Goal: Browse casually

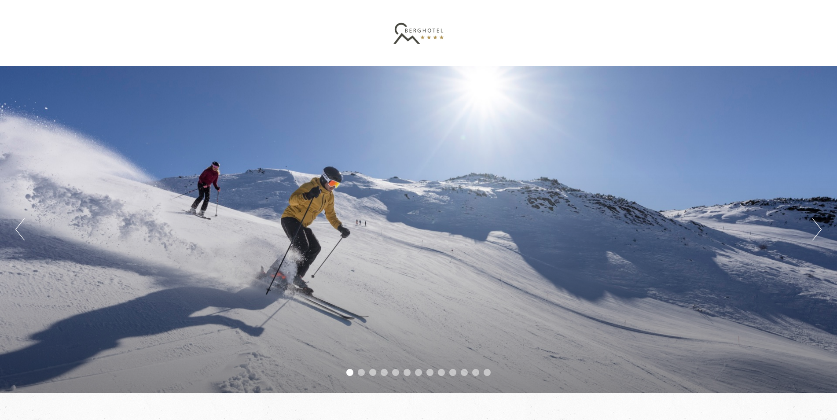
click at [819, 229] on button "Next" at bounding box center [817, 229] width 9 height 22
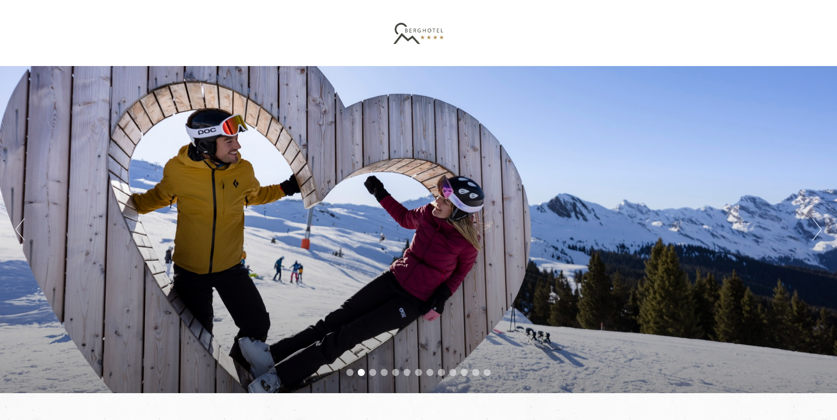
click at [820, 229] on button "Next" at bounding box center [817, 229] width 9 height 22
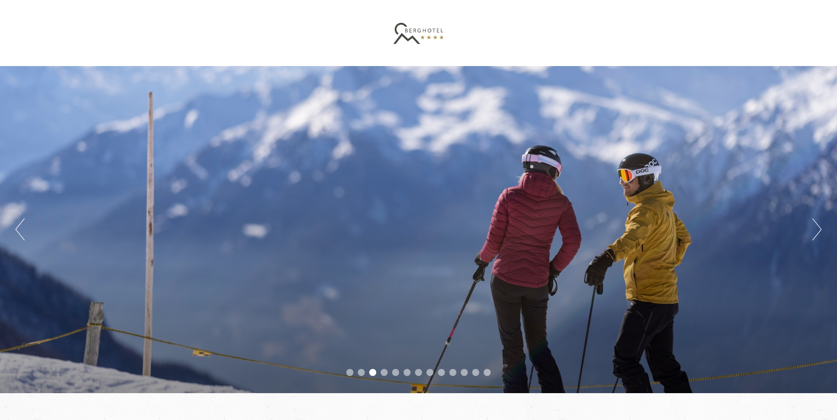
click at [820, 229] on button "Next" at bounding box center [817, 229] width 9 height 22
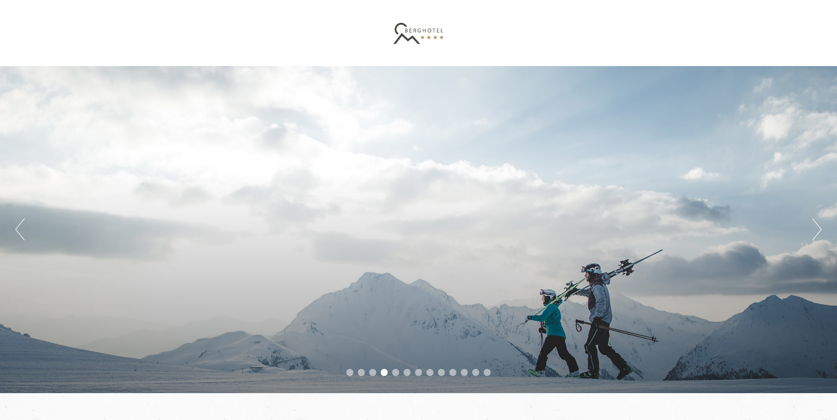
click at [820, 229] on button "Next" at bounding box center [817, 229] width 9 height 22
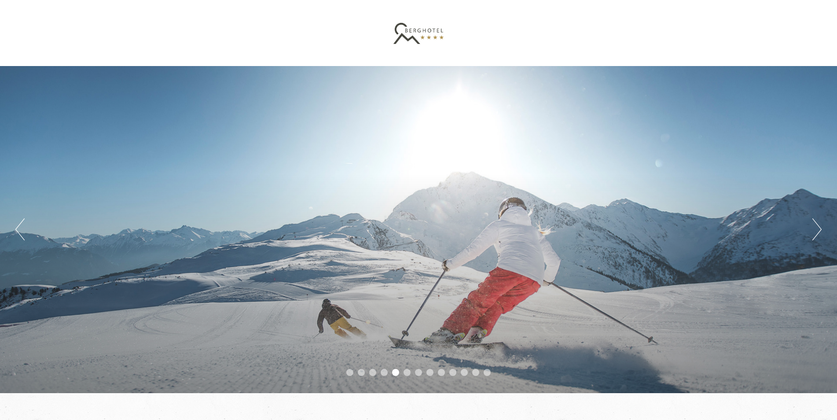
click at [820, 229] on button "Next" at bounding box center [817, 229] width 9 height 22
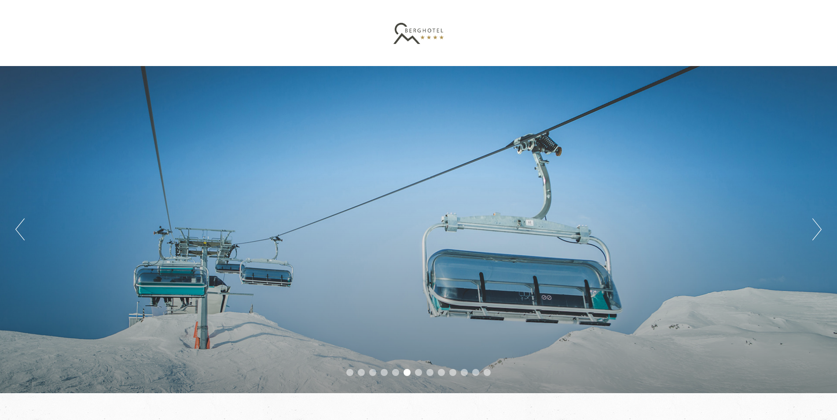
click at [820, 229] on button "Next" at bounding box center [817, 229] width 9 height 22
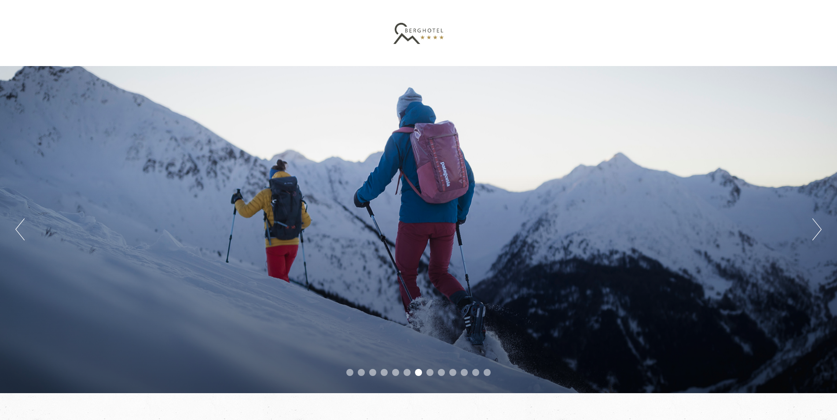
click at [818, 227] on button "Next" at bounding box center [817, 229] width 9 height 22
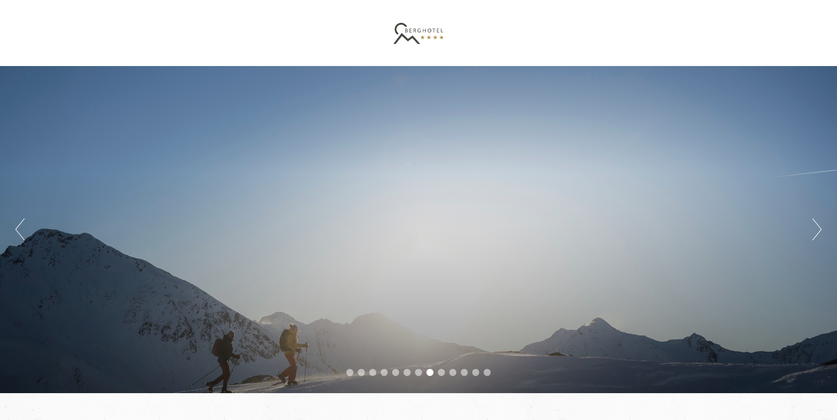
click at [818, 227] on button "Next" at bounding box center [817, 229] width 9 height 22
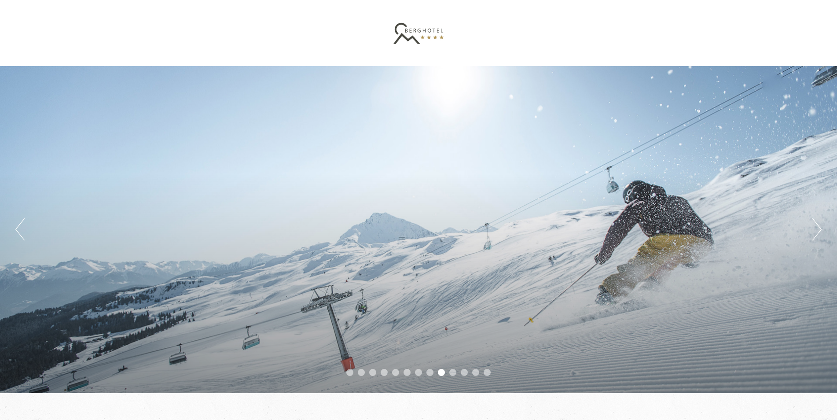
click at [818, 227] on button "Next" at bounding box center [817, 229] width 9 height 22
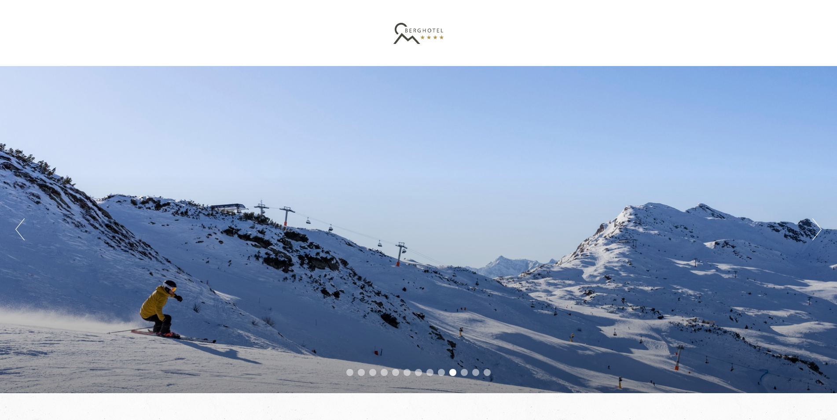
click at [818, 227] on button "Next" at bounding box center [817, 229] width 9 height 22
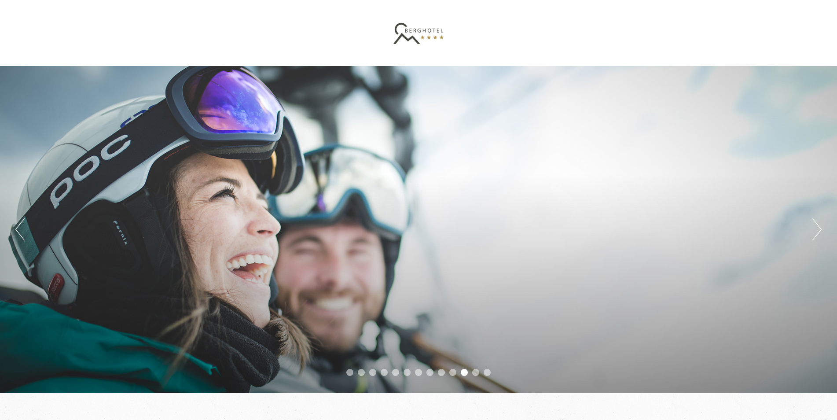
click at [818, 227] on button "Next" at bounding box center [817, 229] width 9 height 22
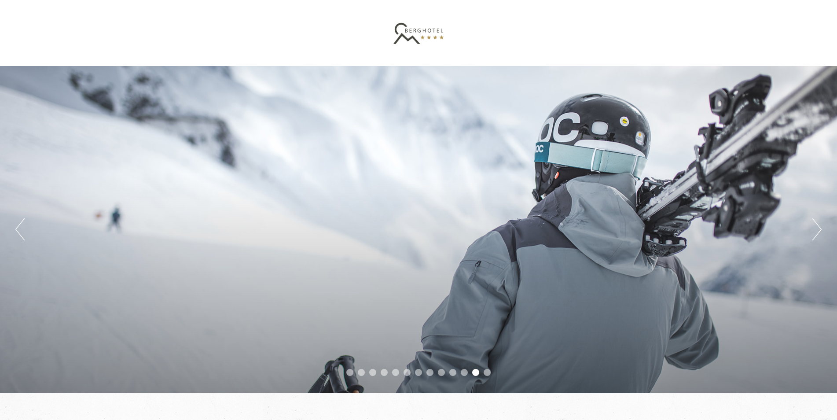
click at [818, 227] on button "Next" at bounding box center [817, 229] width 9 height 22
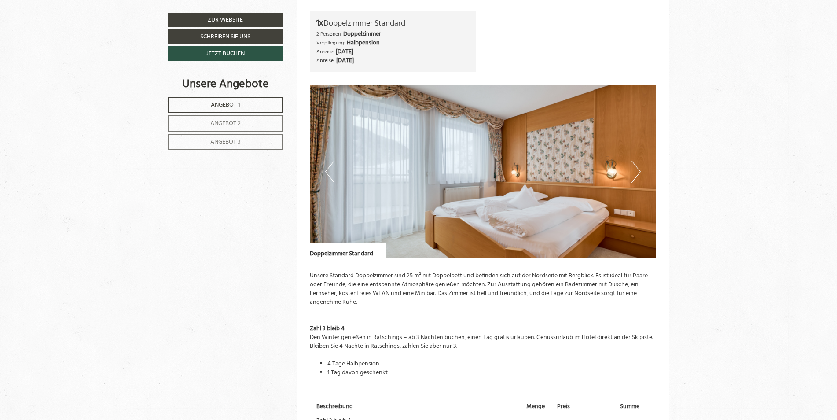
scroll to position [704, 0]
click at [636, 172] on button "Next" at bounding box center [636, 172] width 9 height 22
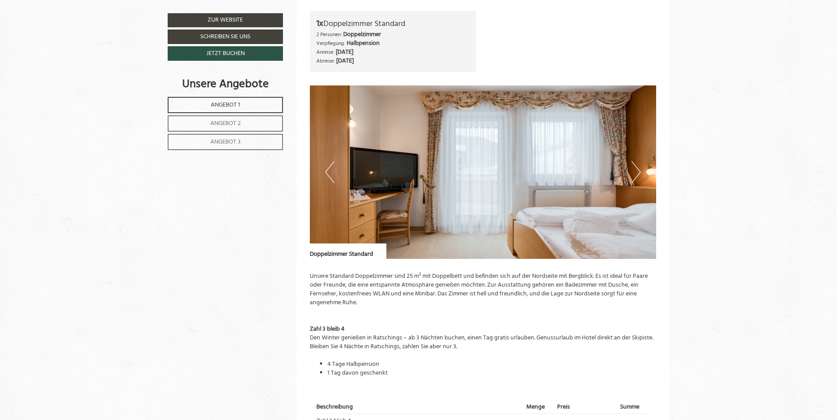
click at [636, 172] on button "Next" at bounding box center [636, 172] width 9 height 22
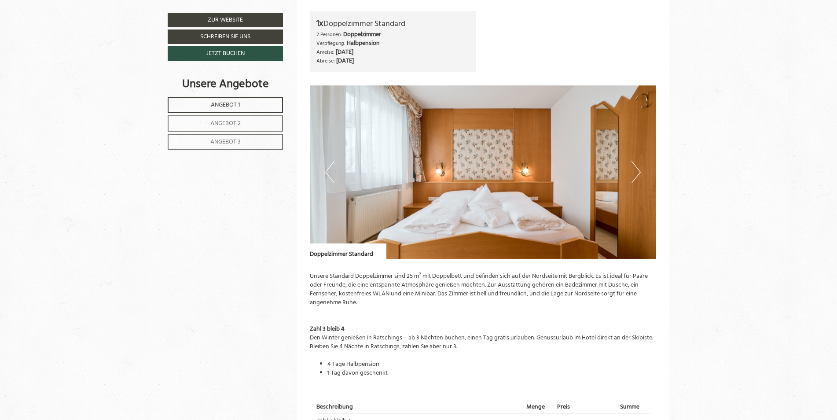
click at [636, 172] on button "Next" at bounding box center [636, 172] width 9 height 22
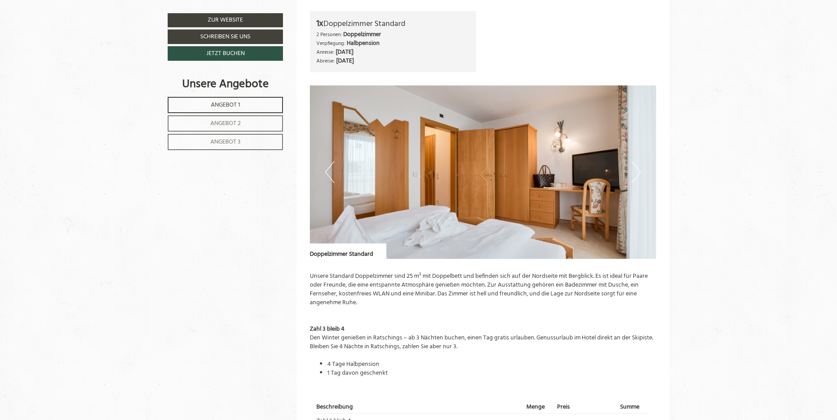
click at [636, 172] on button "Next" at bounding box center [636, 172] width 9 height 22
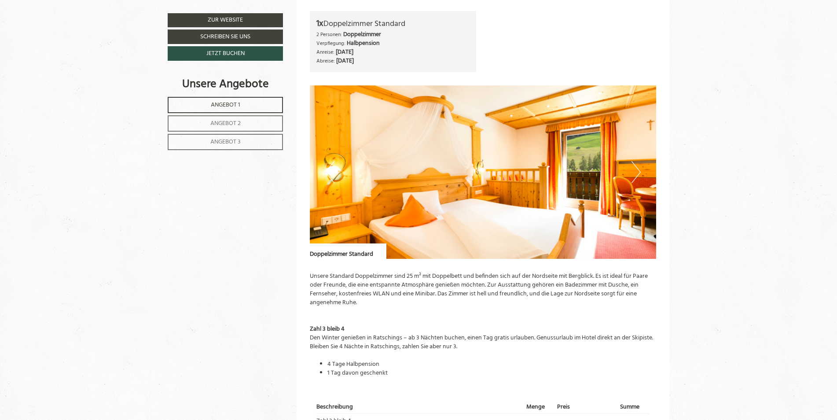
click at [636, 172] on button "Next" at bounding box center [636, 172] width 9 height 22
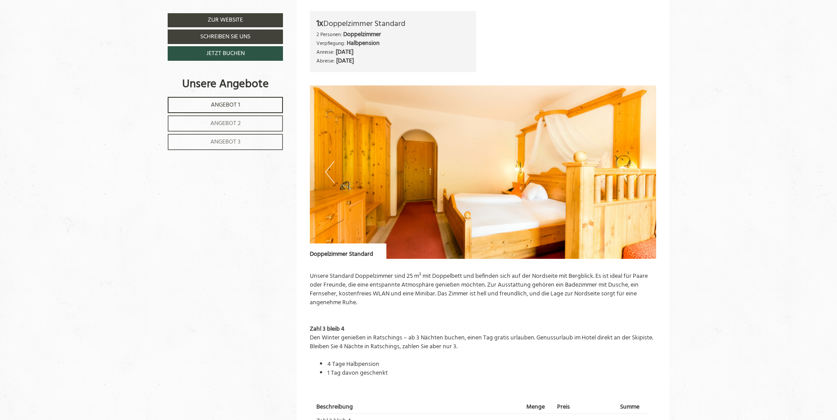
click at [636, 172] on button "Next" at bounding box center [636, 172] width 9 height 22
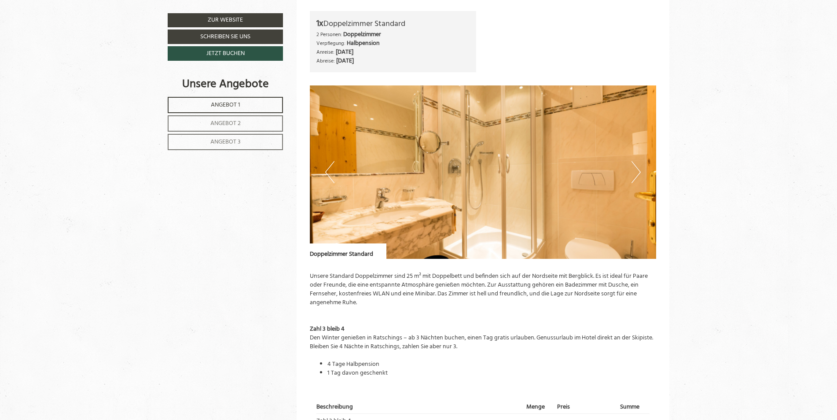
click at [636, 172] on button "Next" at bounding box center [636, 172] width 9 height 22
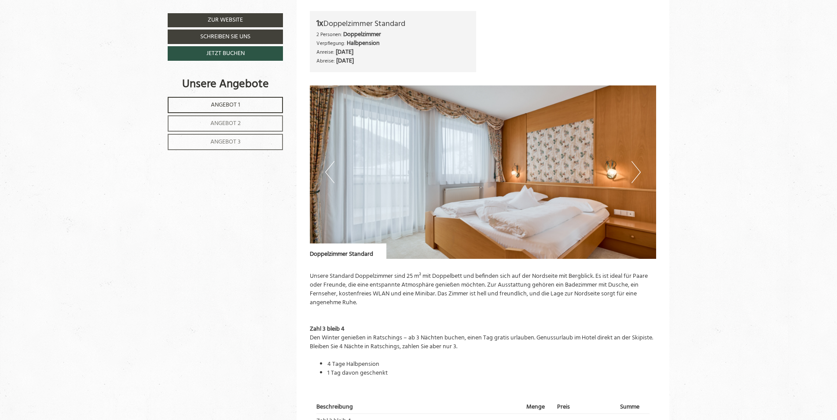
click at [636, 172] on button "Next" at bounding box center [636, 172] width 9 height 22
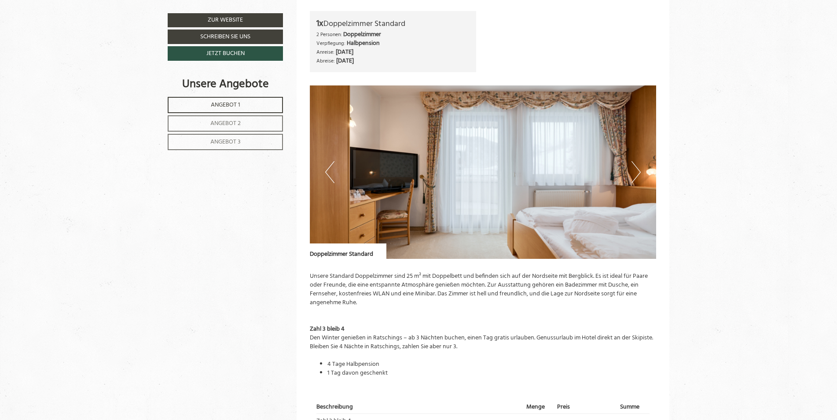
click at [636, 172] on button "Next" at bounding box center [636, 172] width 9 height 22
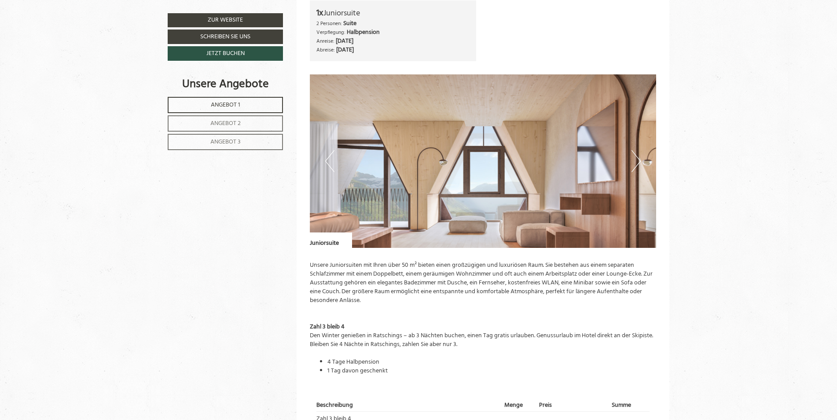
scroll to position [2113, 0]
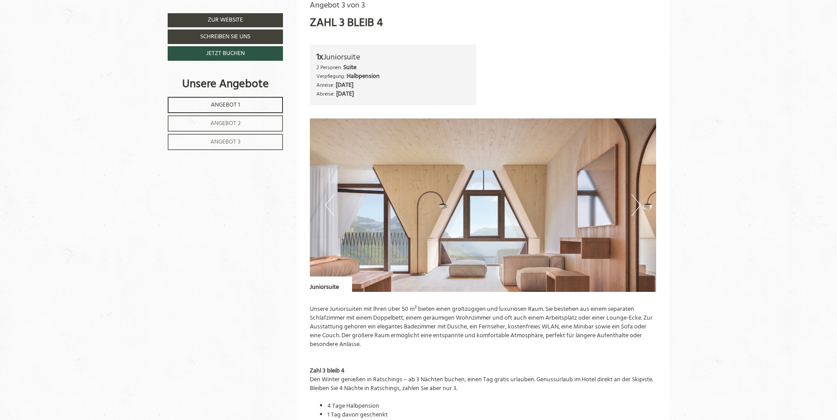
click at [640, 206] on button "Next" at bounding box center [636, 205] width 9 height 22
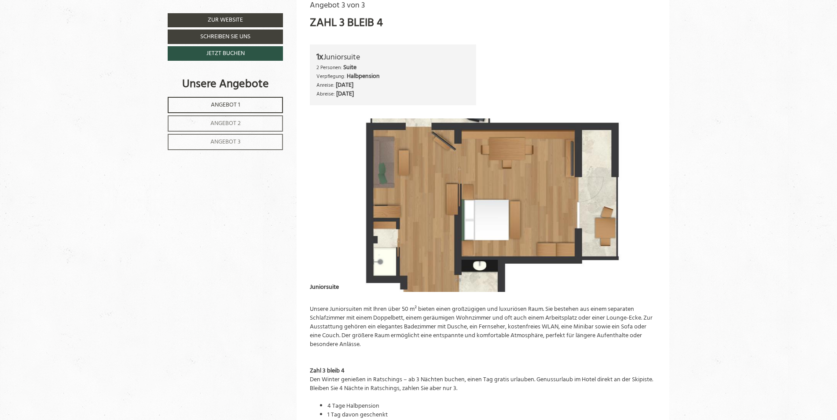
click at [637, 206] on button "Next" at bounding box center [636, 205] width 9 height 22
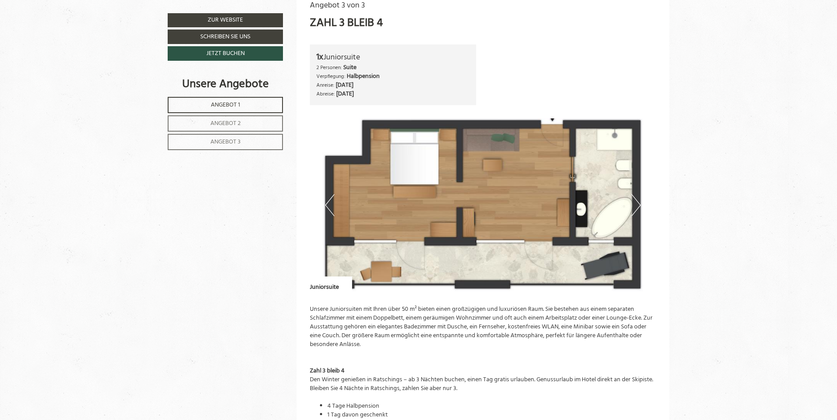
click at [636, 203] on button "Next" at bounding box center [636, 205] width 9 height 22
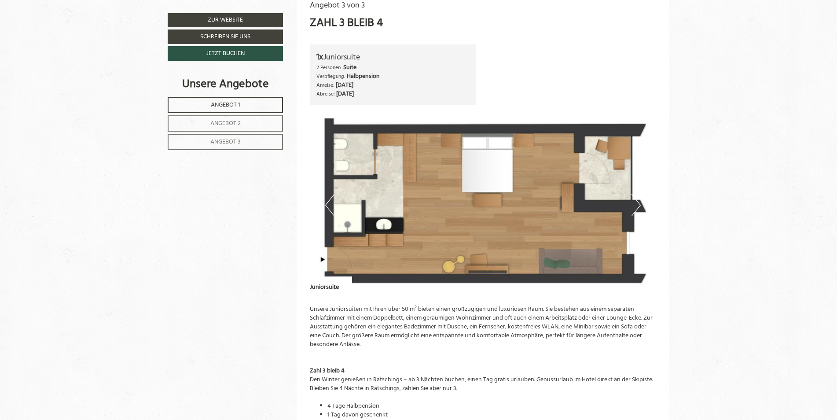
click at [637, 203] on button "Next" at bounding box center [636, 205] width 9 height 22
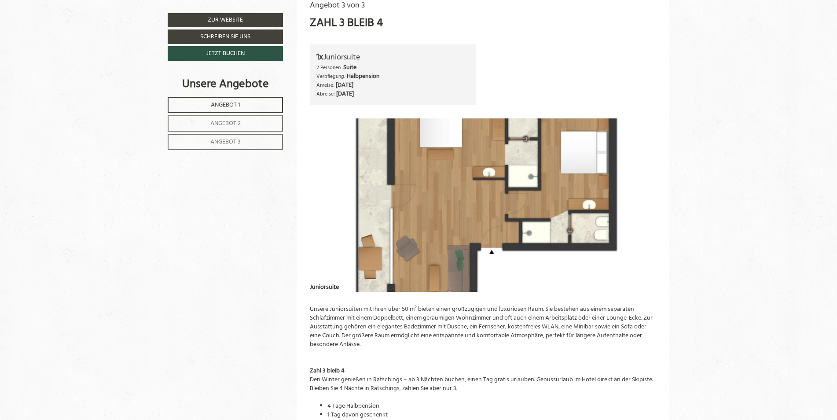
click at [637, 203] on button "Next" at bounding box center [636, 205] width 9 height 22
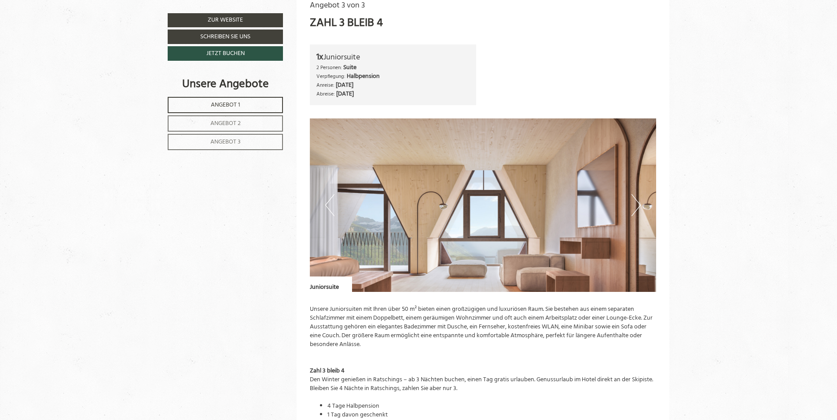
click at [637, 203] on button "Next" at bounding box center [636, 205] width 9 height 22
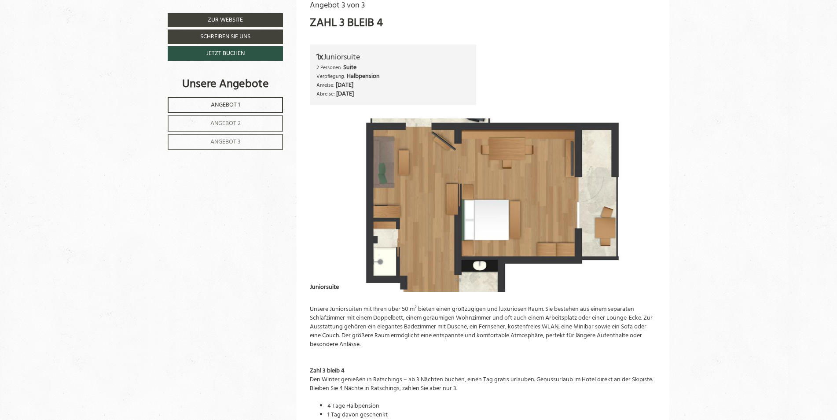
click at [637, 203] on button "Next" at bounding box center [636, 205] width 9 height 22
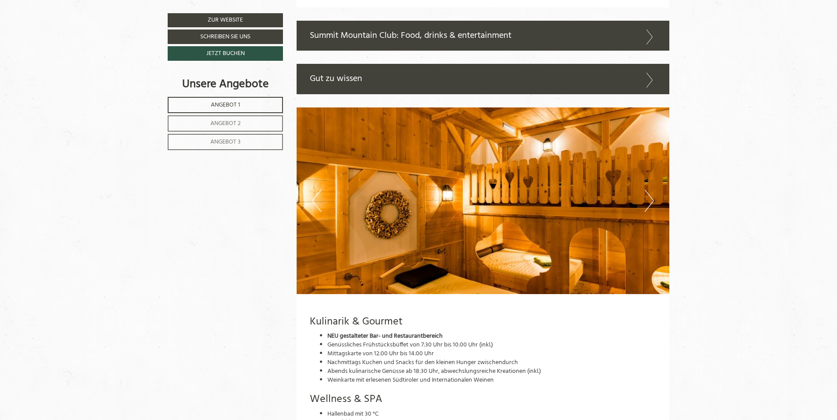
scroll to position [3302, 0]
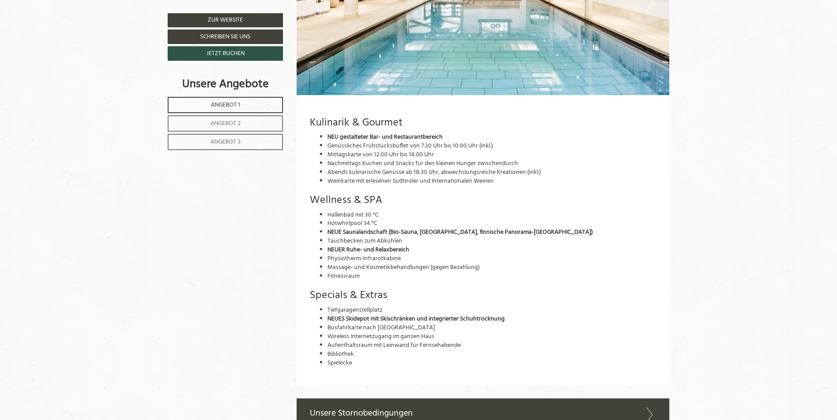
click at [216, 101] on span "Angebot 1" at bounding box center [225, 105] width 29 height 10
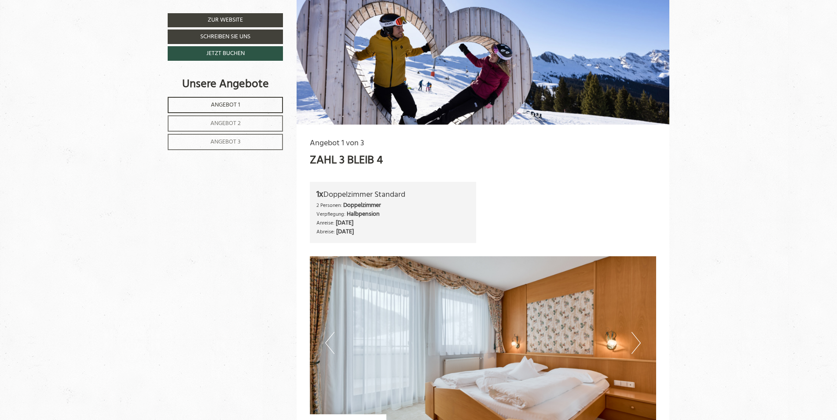
click at [225, 121] on span "Angebot 2" at bounding box center [225, 123] width 30 height 10
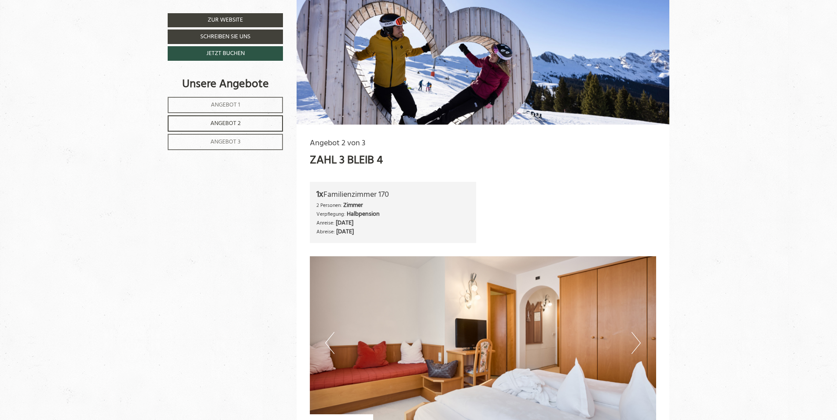
click at [231, 106] on span "Angebot 1" at bounding box center [225, 105] width 29 height 10
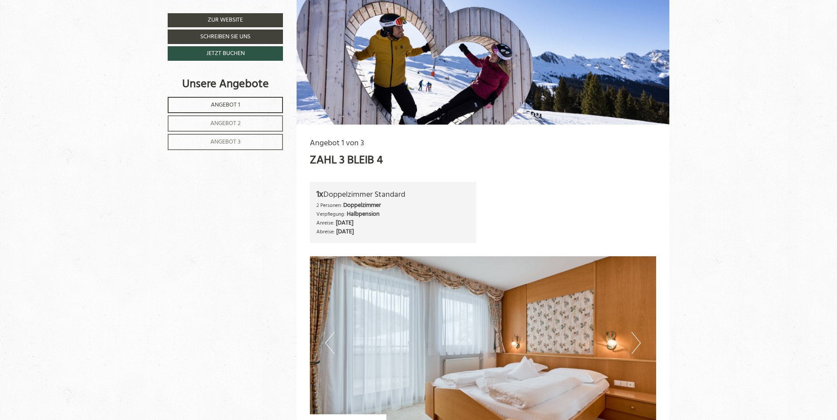
click at [211, 140] on span "Angebot 3" at bounding box center [225, 142] width 30 height 10
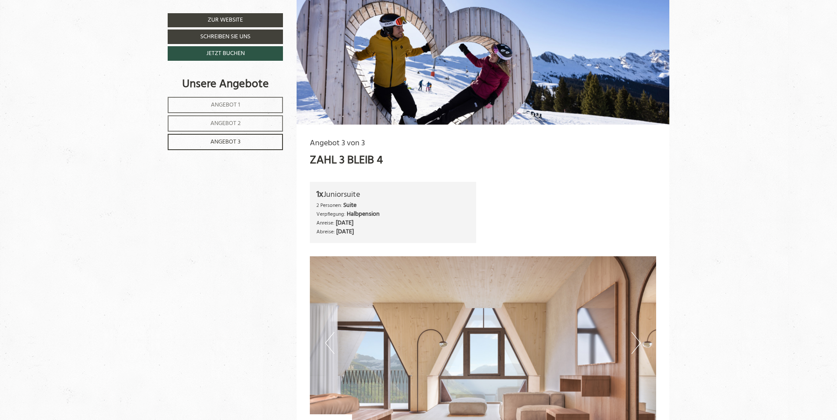
click at [238, 122] on span "Angebot 2" at bounding box center [225, 123] width 30 height 10
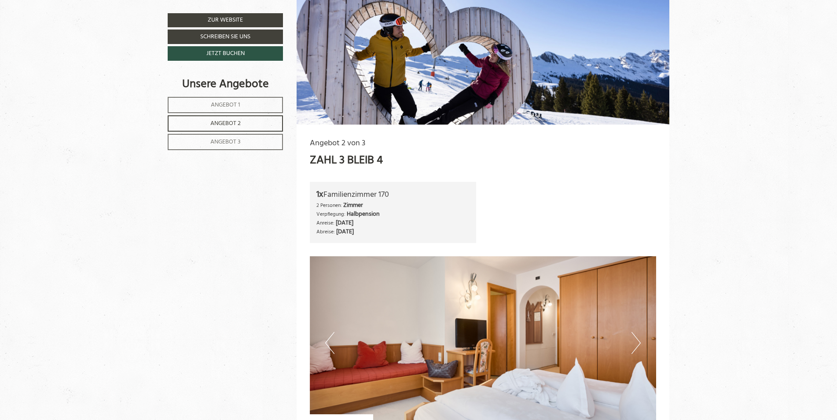
click at [231, 105] on span "Angebot 1" at bounding box center [225, 105] width 29 height 10
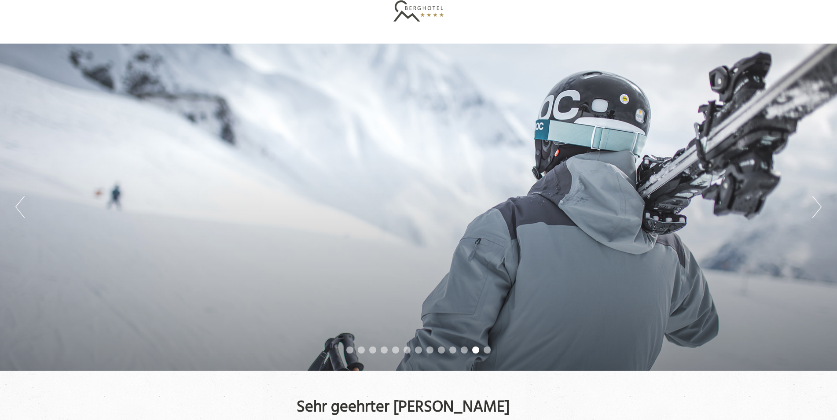
scroll to position [0, 0]
